Goal: Check status: Check status

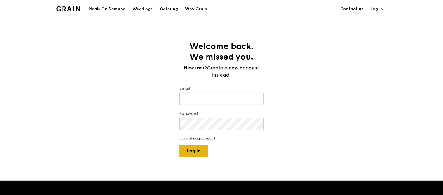
type input "[EMAIL_ADDRESS][DOMAIN_NAME]"
click at [199, 150] on button "Log in" at bounding box center [193, 151] width 29 height 12
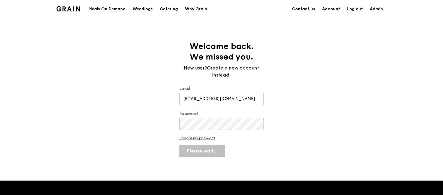
select select "100"
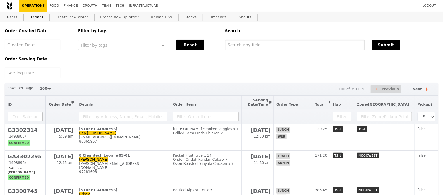
click at [245, 47] on input "text" at bounding box center [295, 45] width 140 height 11
paste input "G3288876"
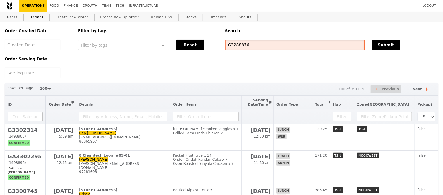
type input "G3288876"
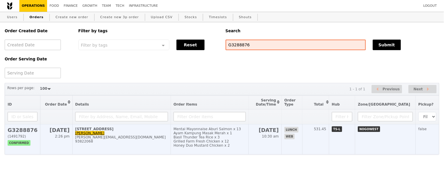
click at [18, 133] on h2 "G3288876" at bounding box center [23, 130] width 30 height 6
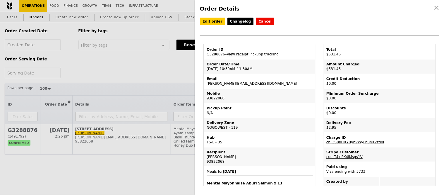
click at [236, 54] on link "View receipt" at bounding box center [238, 54] width 22 height 4
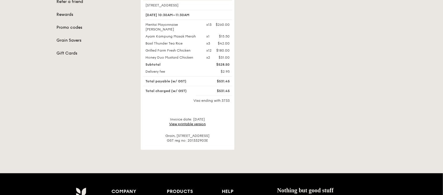
scroll to position [130, 0]
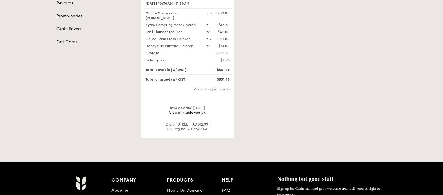
click at [199, 112] on link "View printable version" at bounding box center [187, 112] width 37 height 4
